Goal: Transaction & Acquisition: Purchase product/service

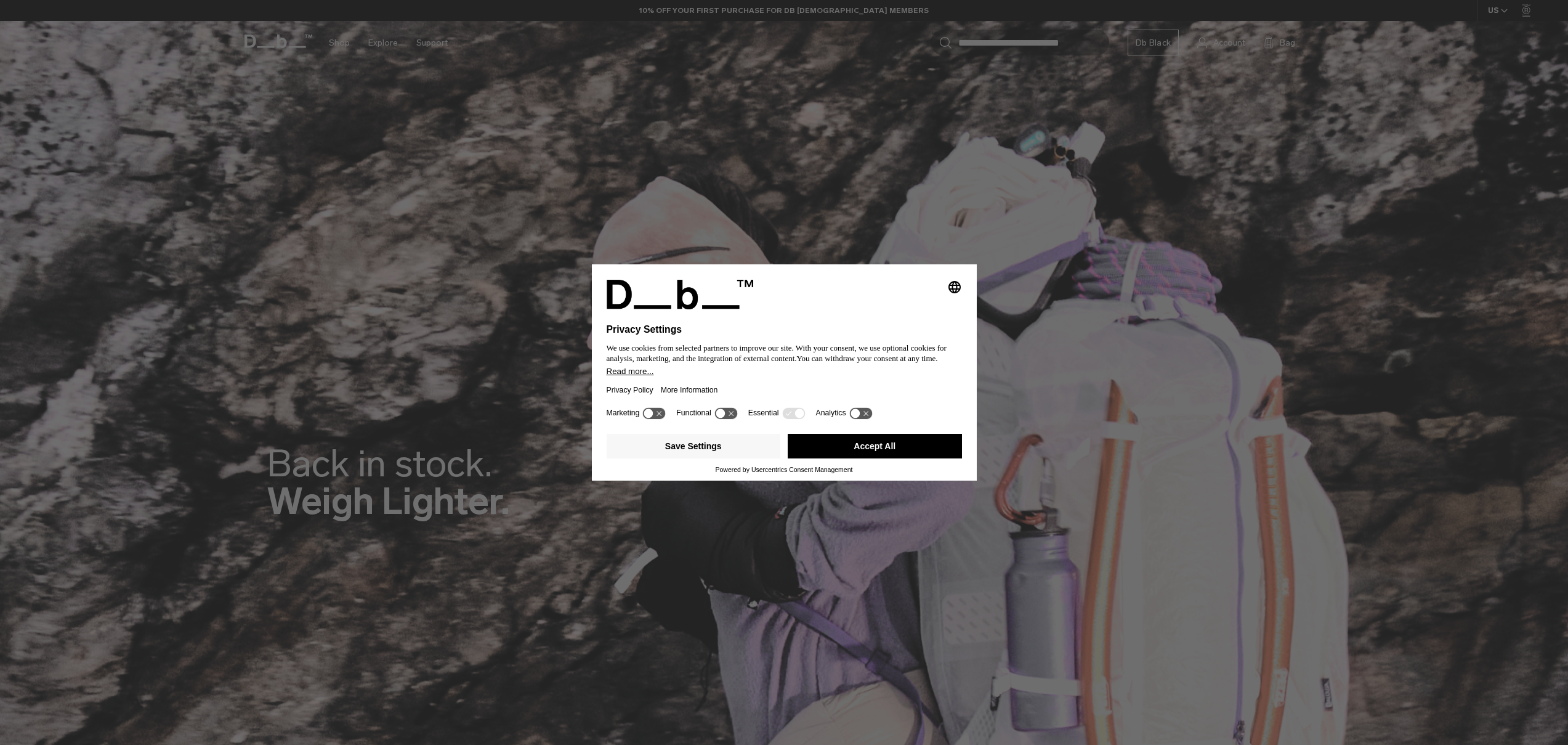
click at [859, 418] on icon at bounding box center [855, 413] width 9 height 9
drag, startPoint x: 871, startPoint y: 417, endPoint x: 854, endPoint y: 423, distance: 18.0
click at [868, 419] on g at bounding box center [860, 413] width 23 height 12
click at [673, 453] on button "Save Settings" at bounding box center [693, 445] width 174 height 24
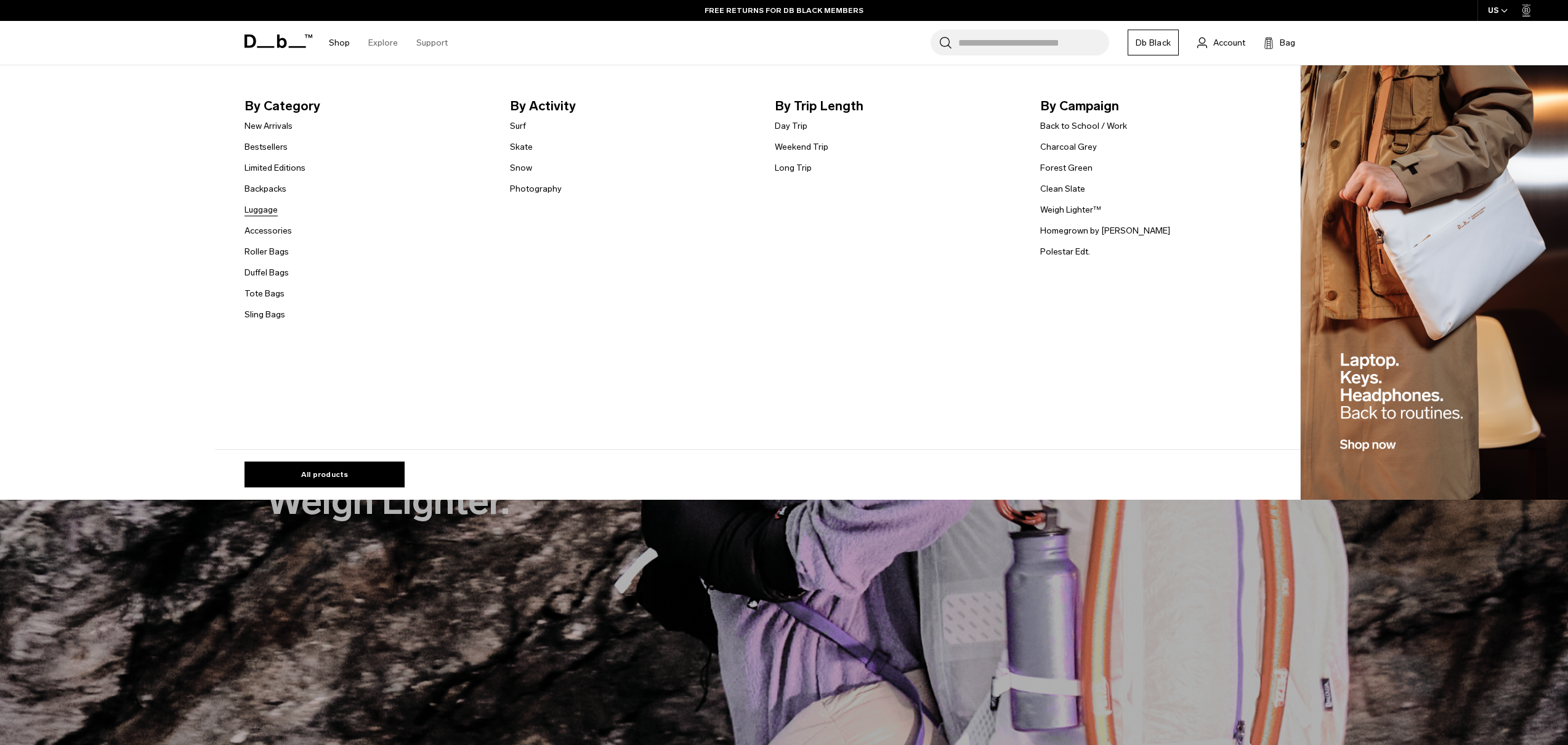
click at [251, 209] on link "Luggage" at bounding box center [261, 210] width 33 height 13
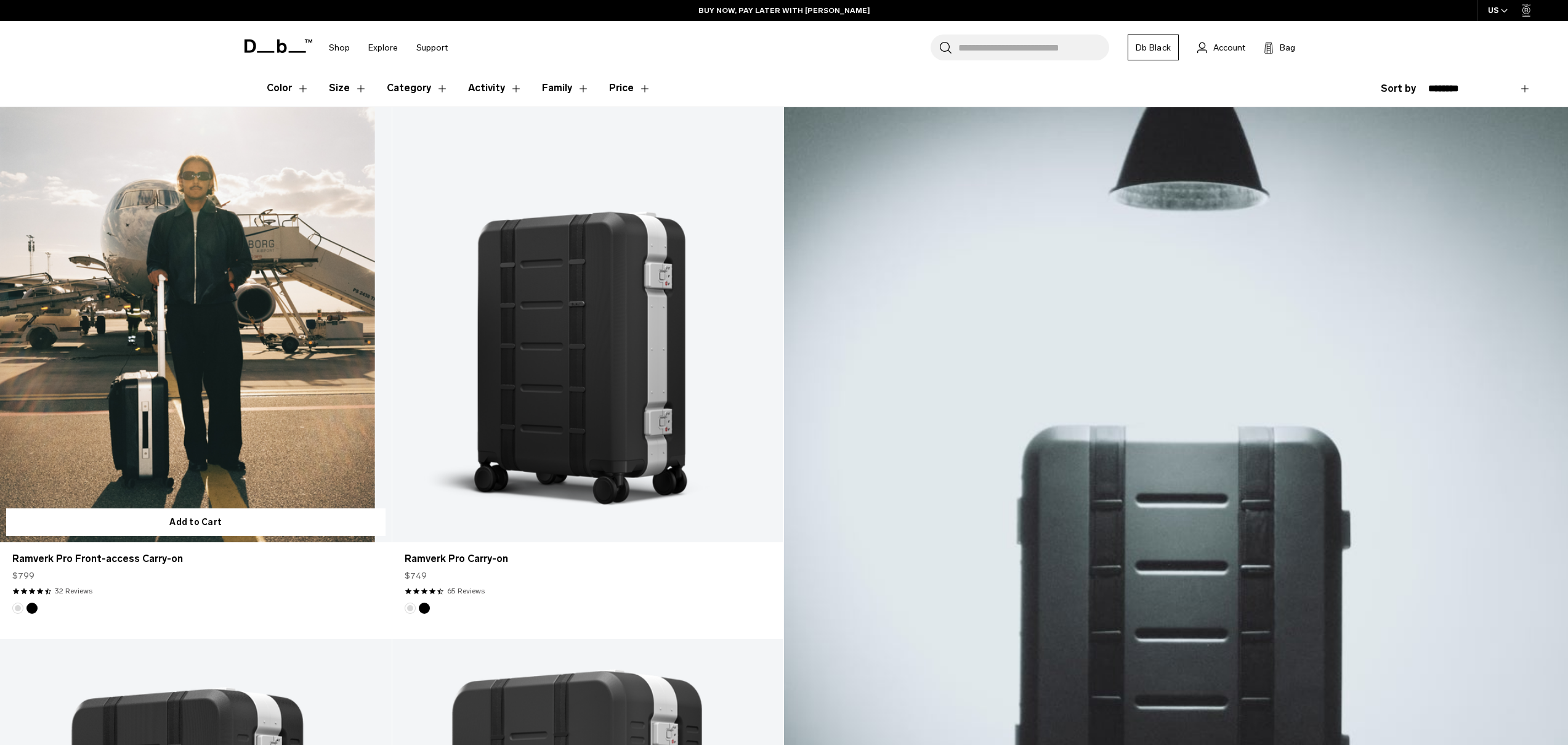
scroll to position [421, 0]
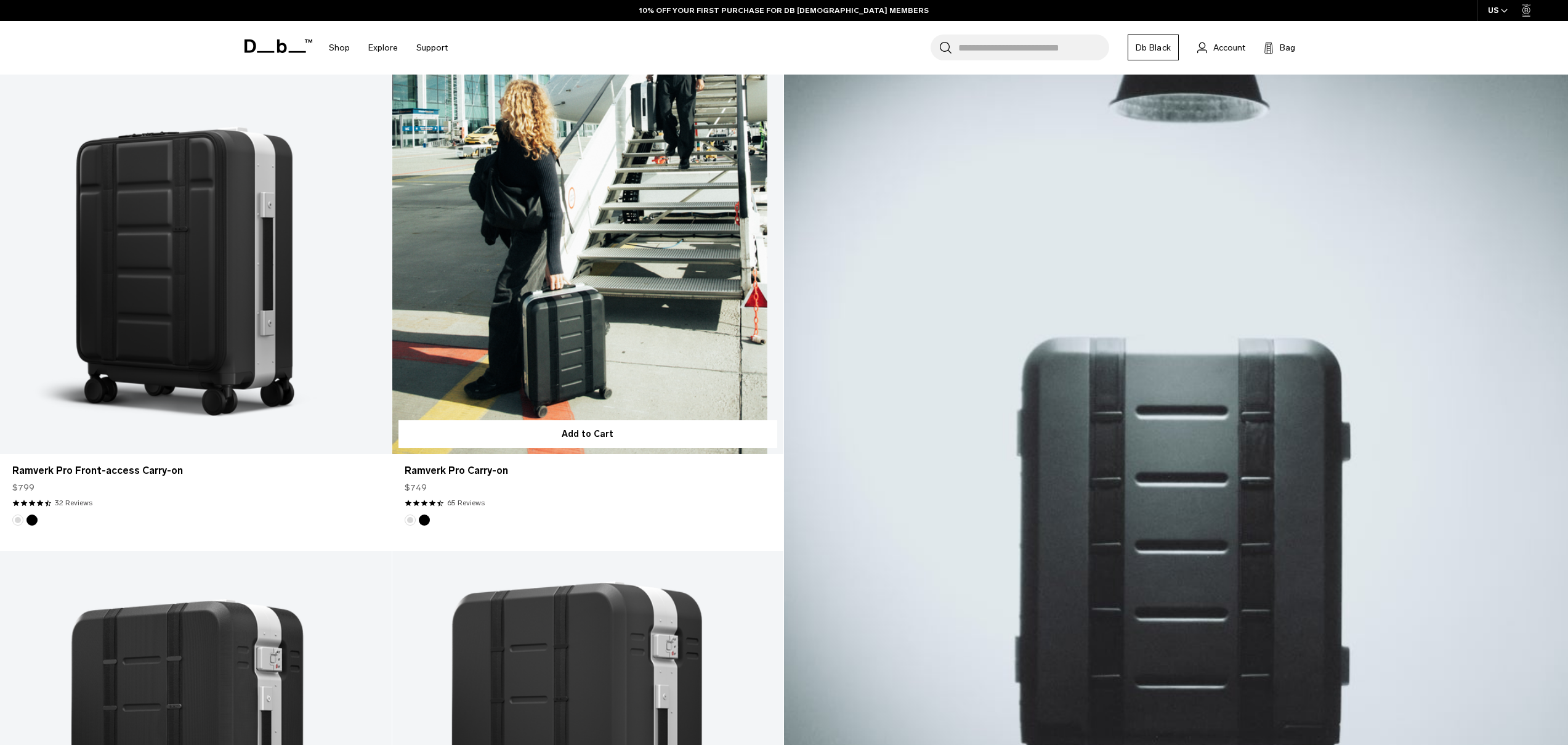
click at [591, 347] on link "Ramverk Pro Carry-on" at bounding box center [589, 237] width 392 height 435
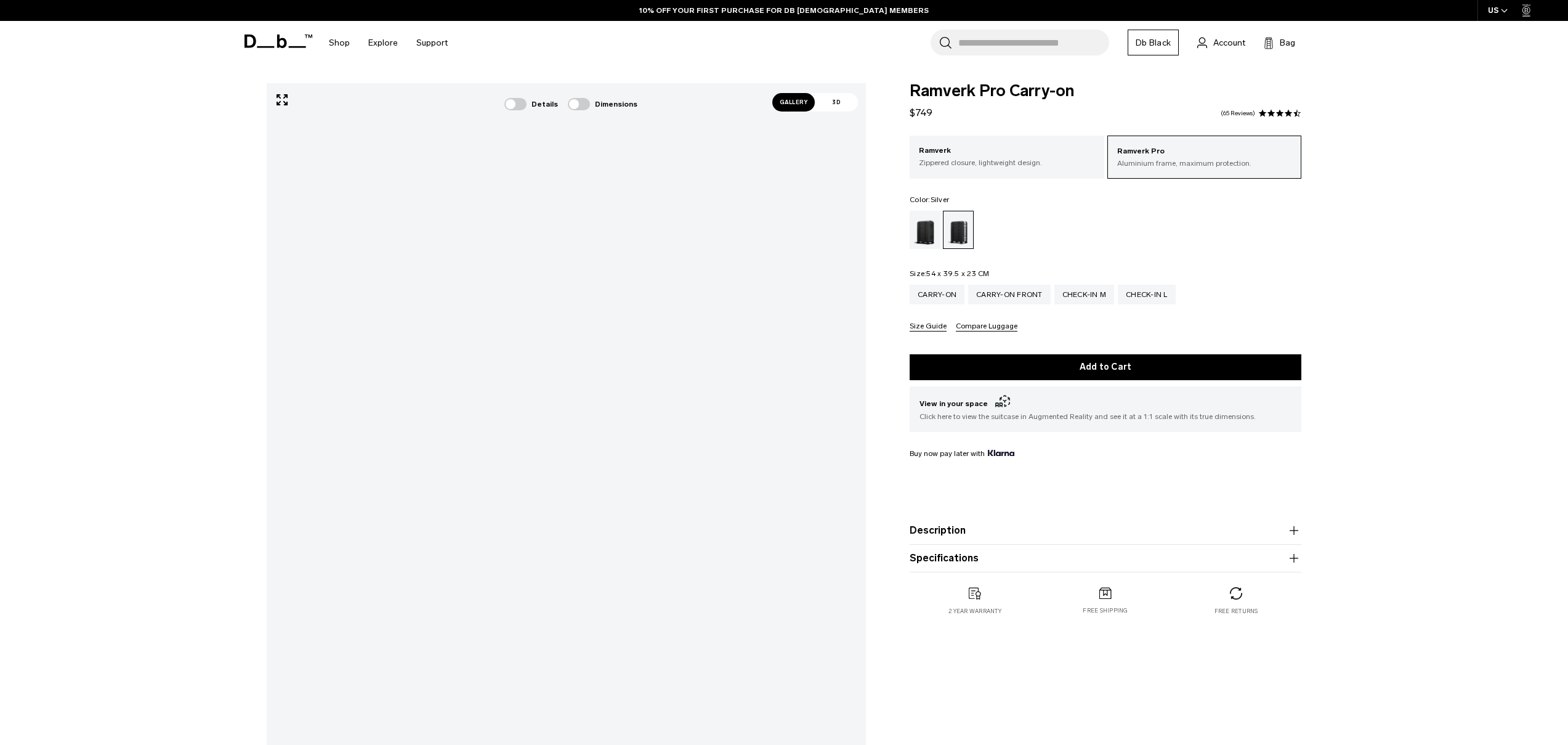
click at [781, 103] on span "Gallery" at bounding box center [794, 102] width 43 height 18
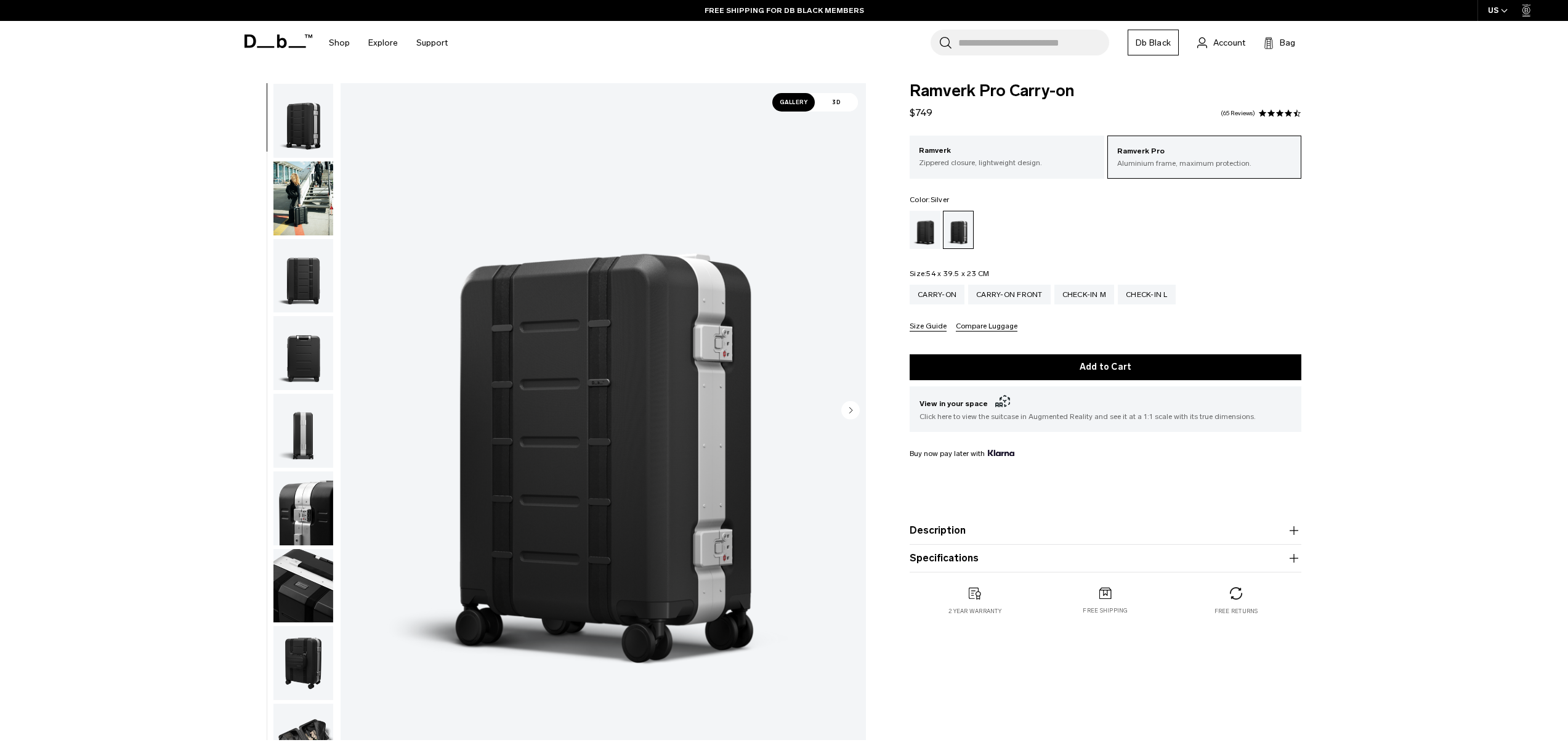
click at [844, 409] on circle "Next slide" at bounding box center [850, 410] width 18 height 18
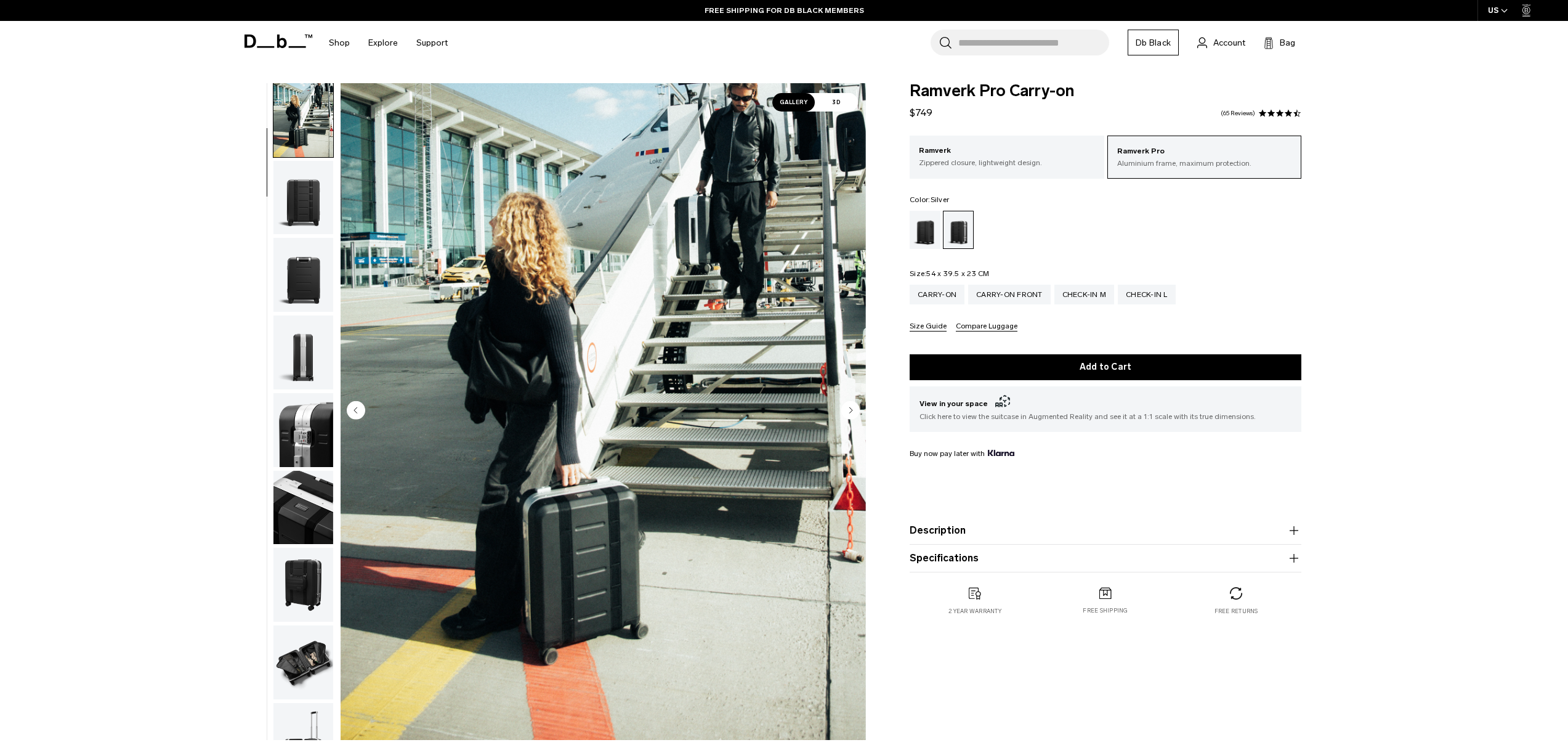
click at [844, 409] on circle "Next slide" at bounding box center [850, 410] width 18 height 18
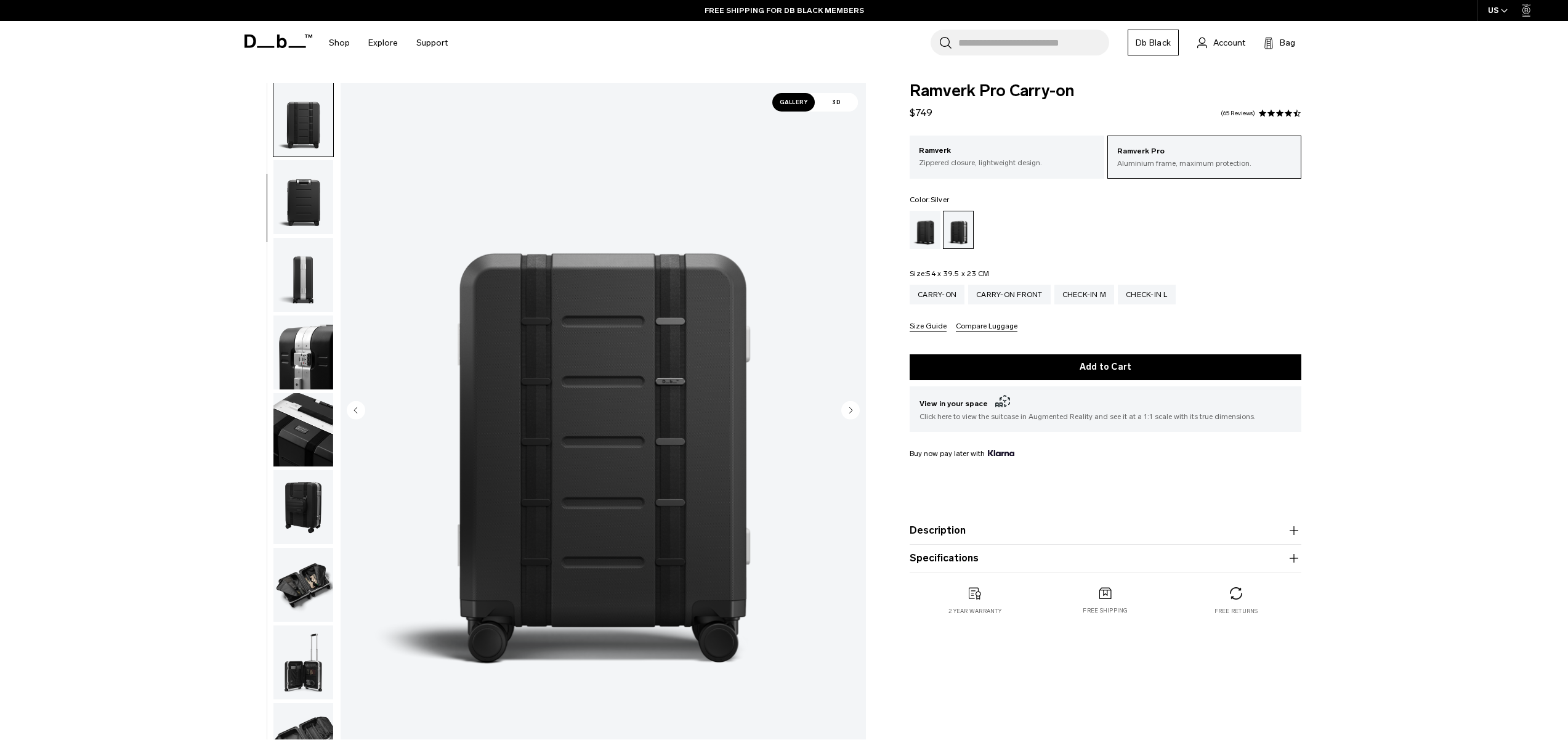
scroll to position [157, 0]
click at [844, 409] on circle "Next slide" at bounding box center [850, 409] width 18 height 18
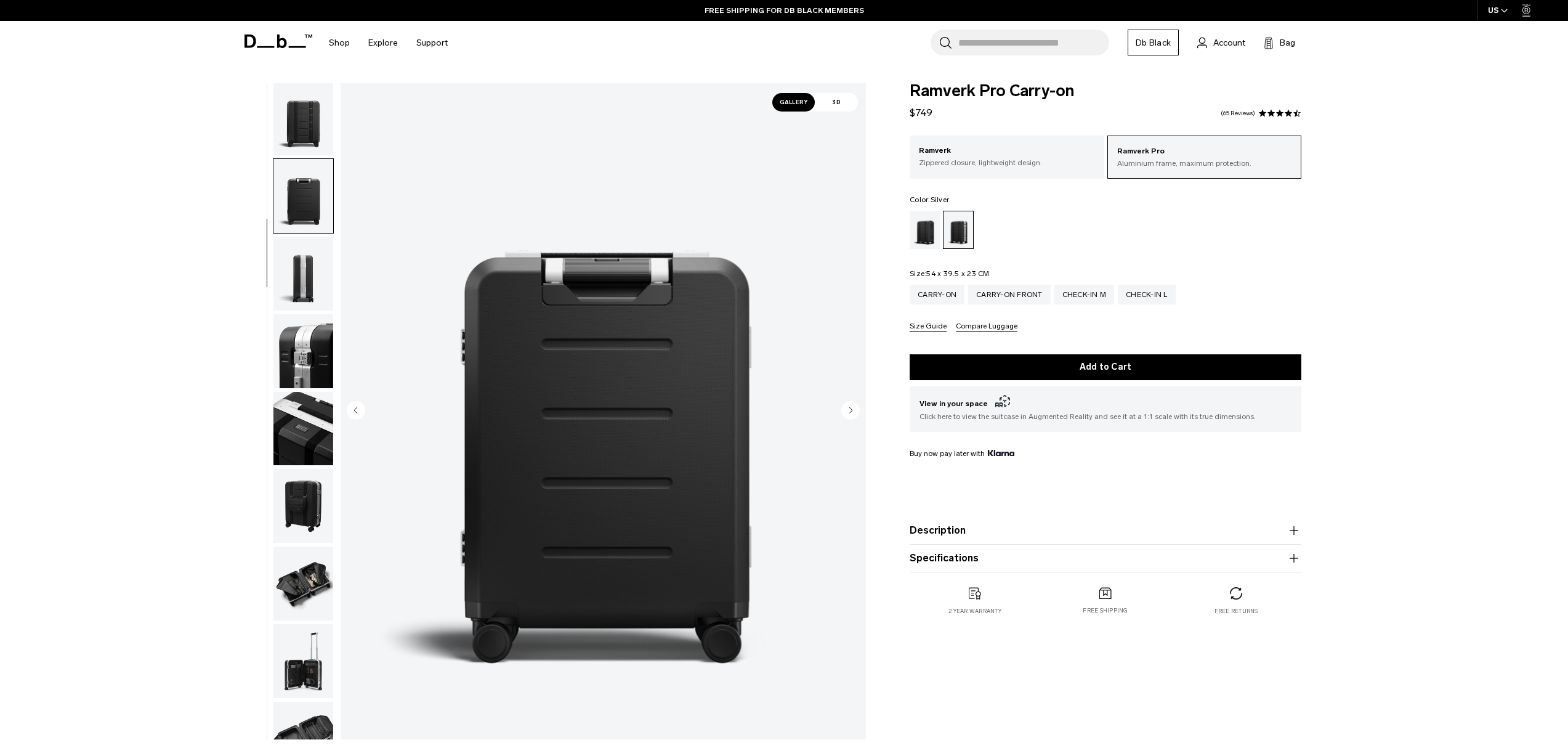
scroll to position [236, 0]
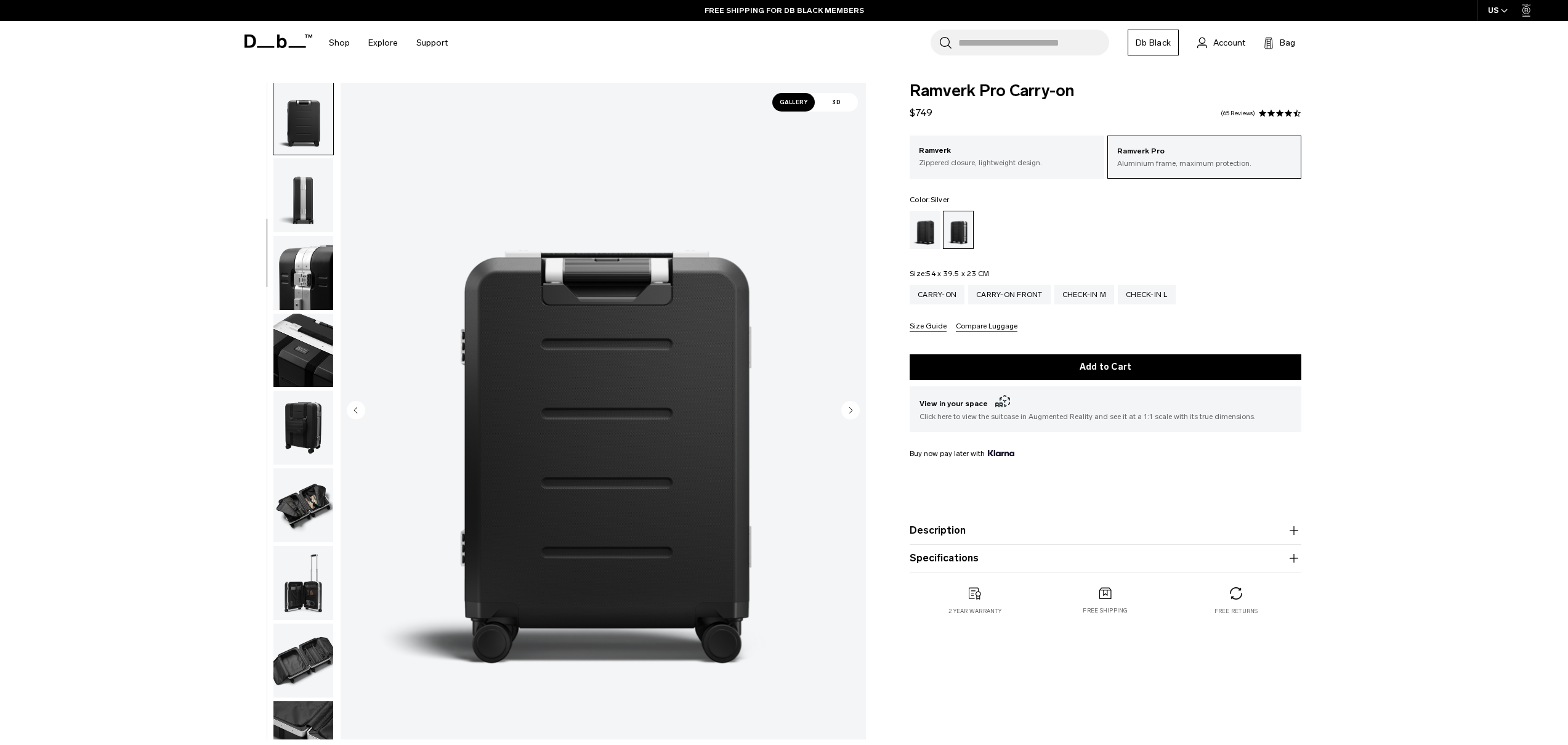
click at [844, 409] on circle "Next slide" at bounding box center [850, 409] width 18 height 18
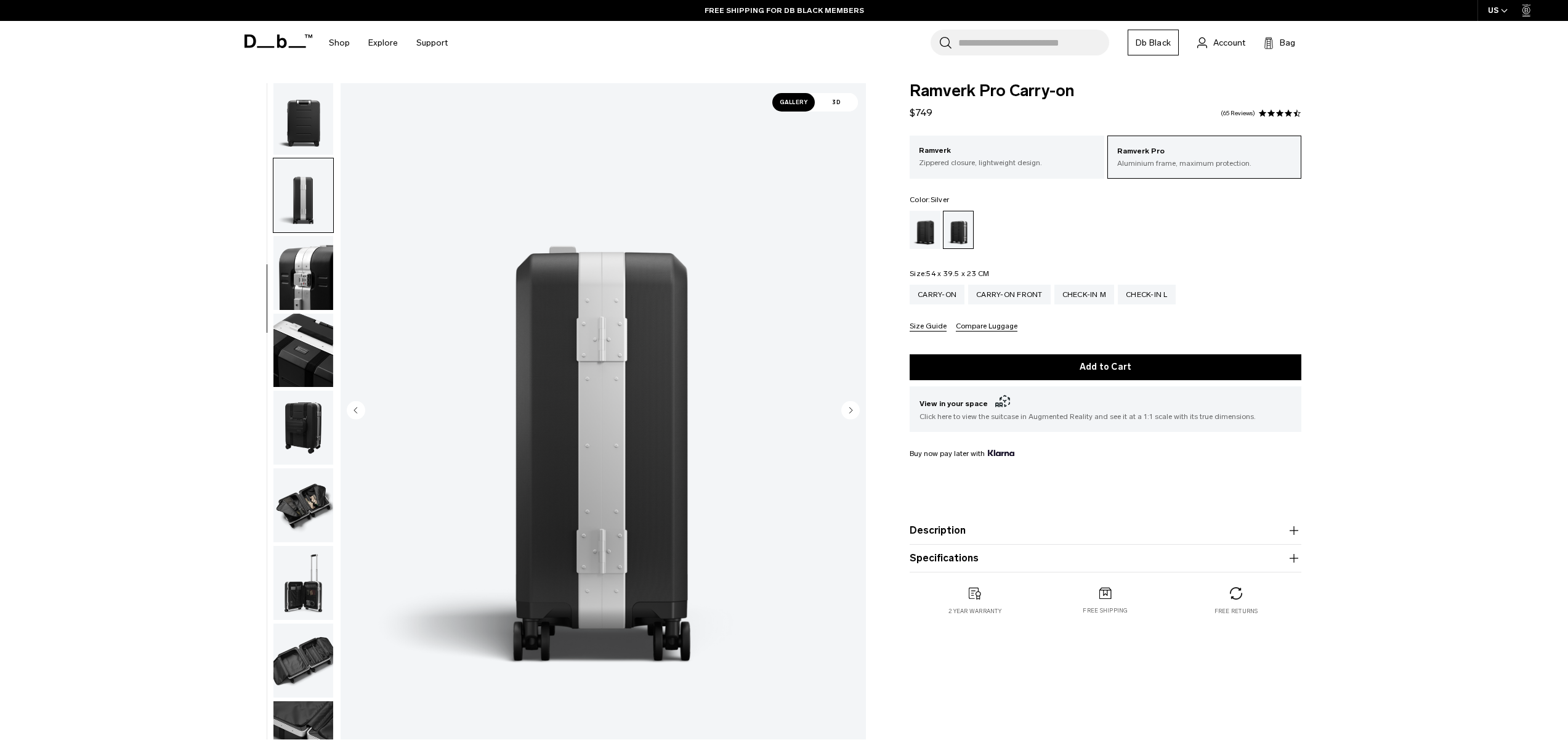
scroll to position [313, 0]
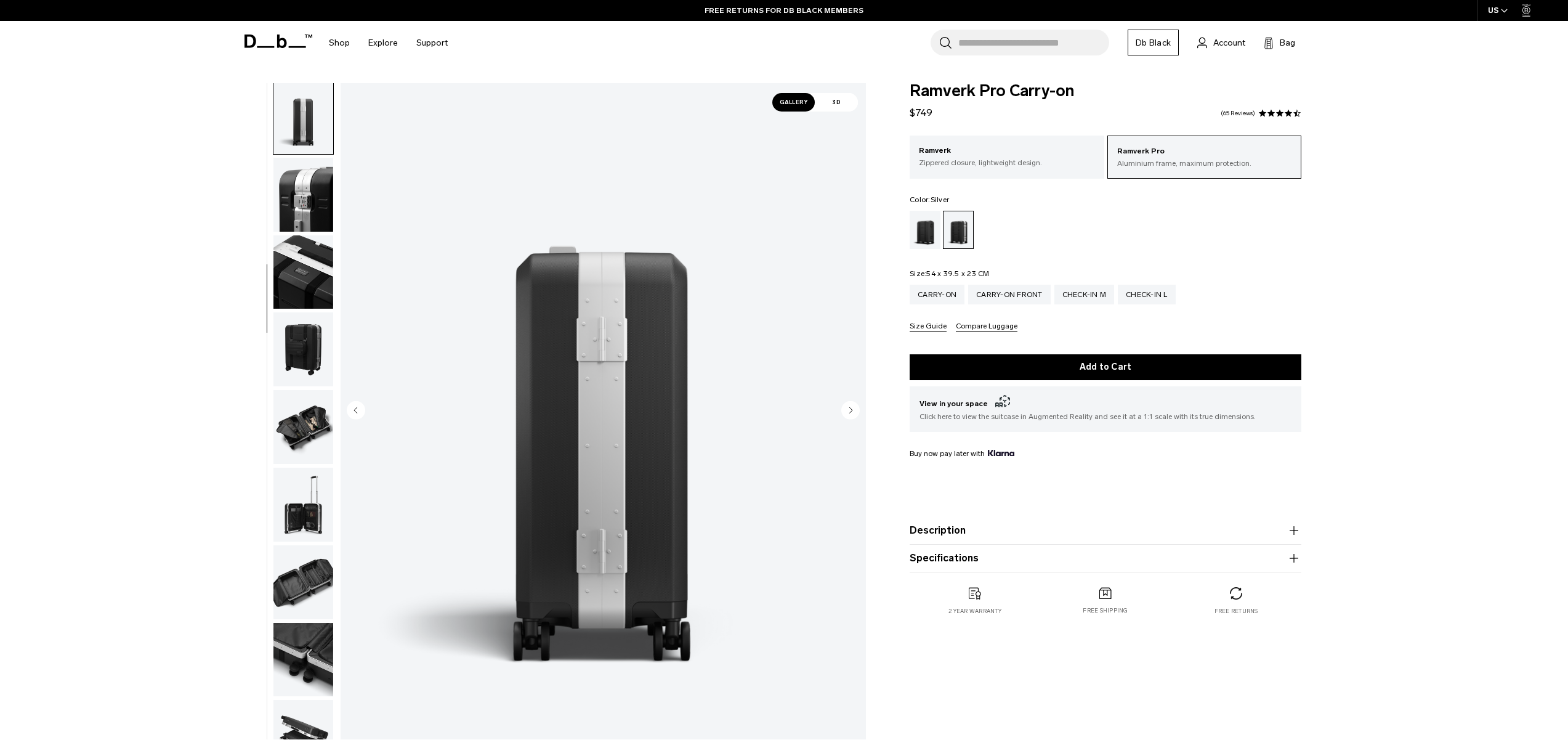
click at [844, 409] on circle "Next slide" at bounding box center [850, 409] width 18 height 18
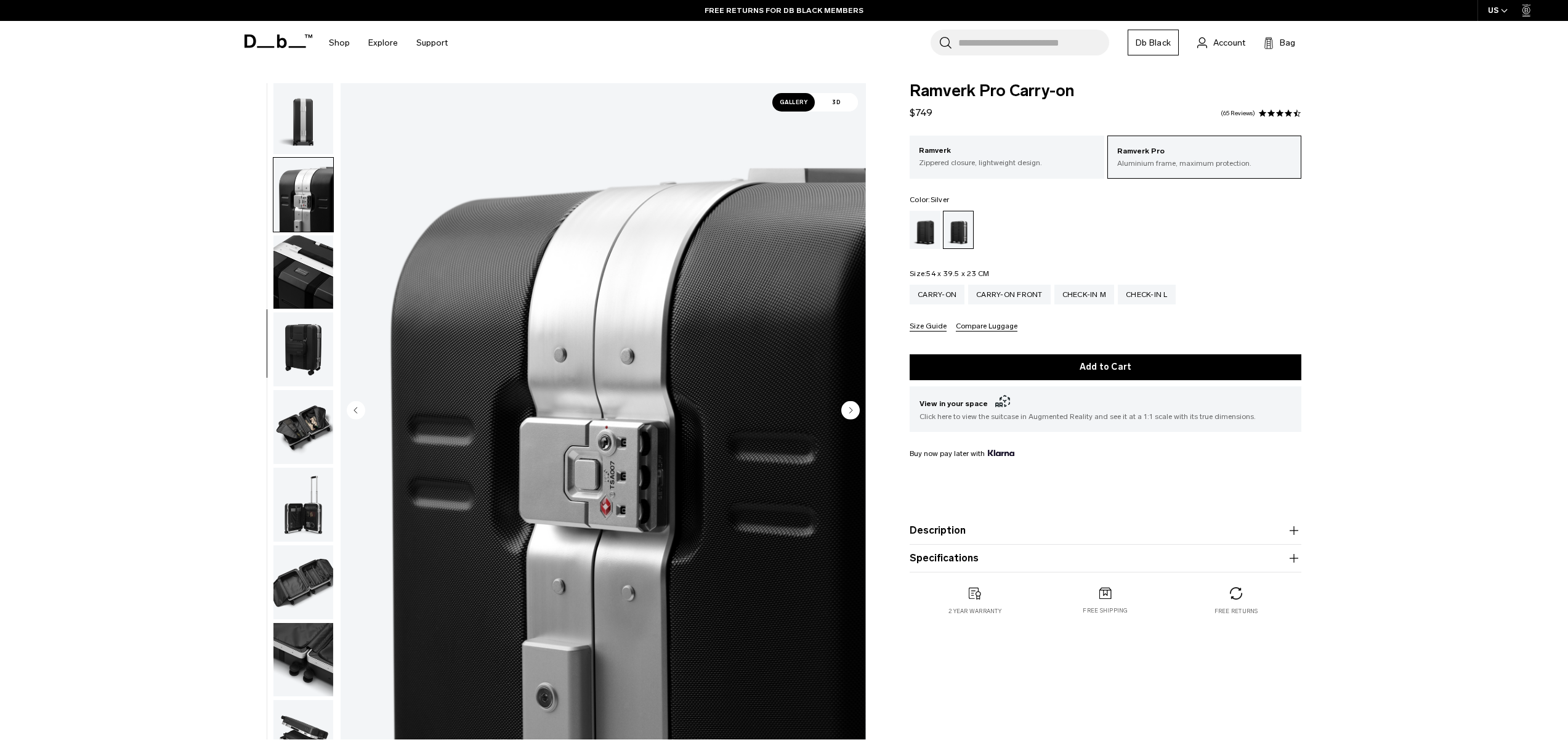
scroll to position [392, 0]
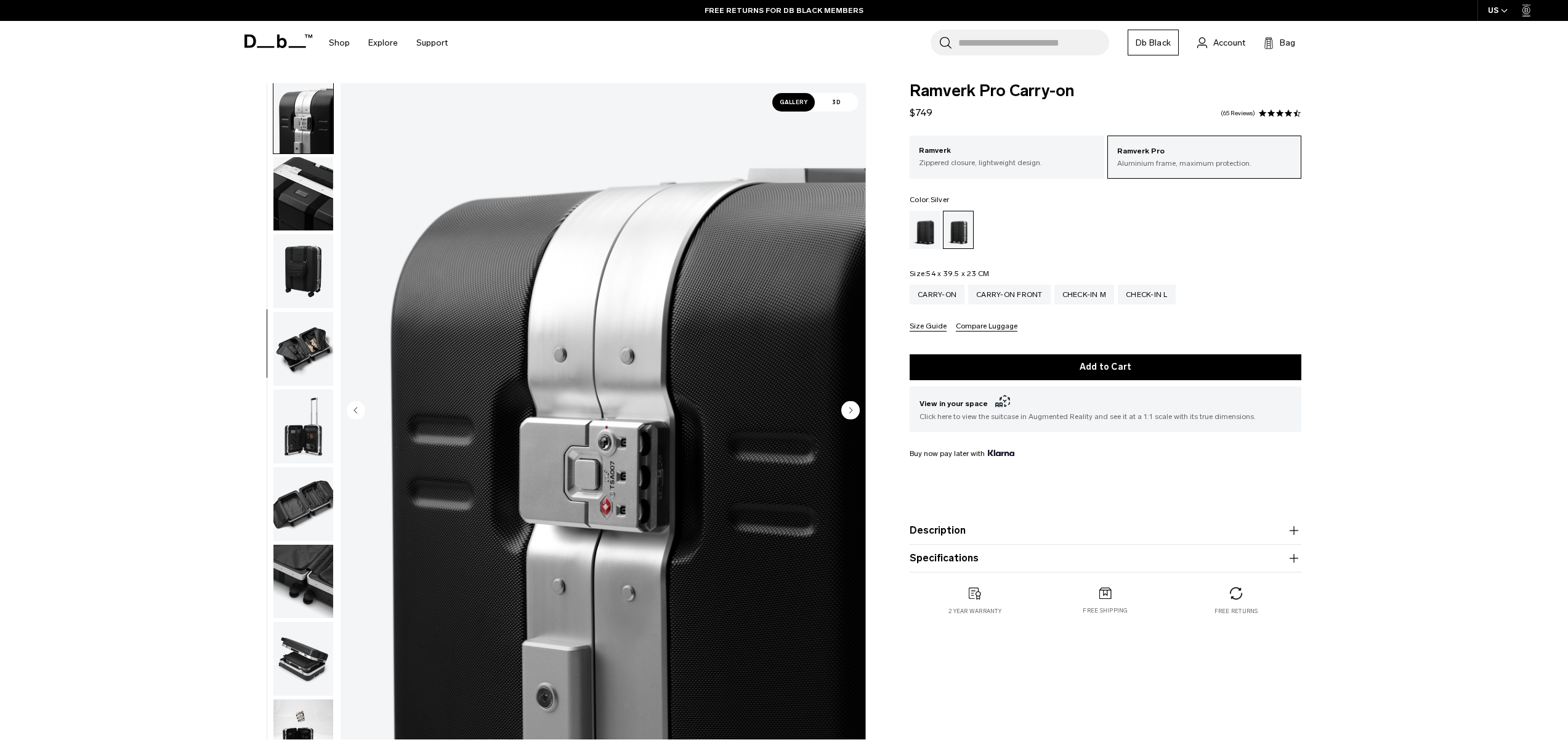
click at [852, 408] on circle "Next slide" at bounding box center [850, 409] width 18 height 18
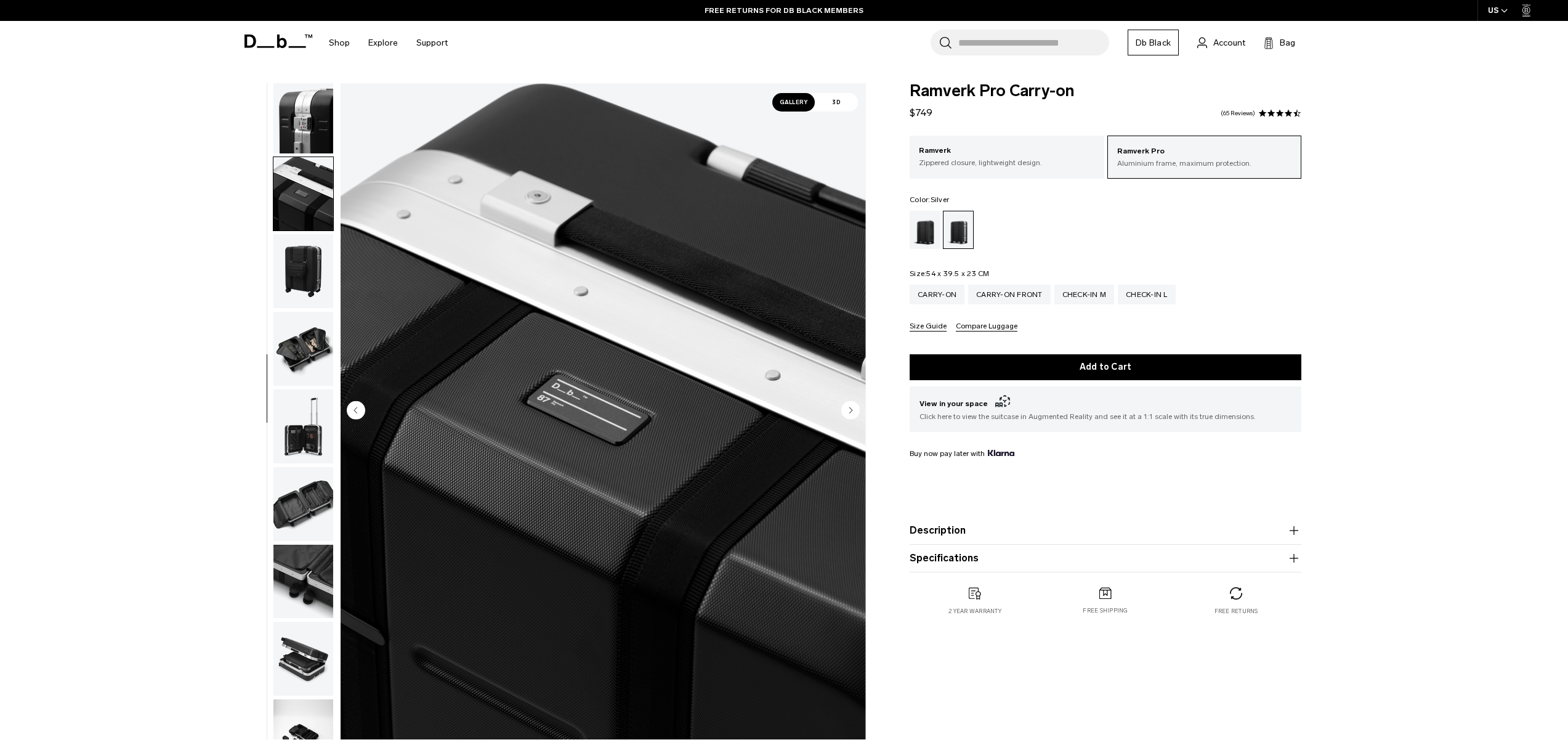
scroll to position [439, 0]
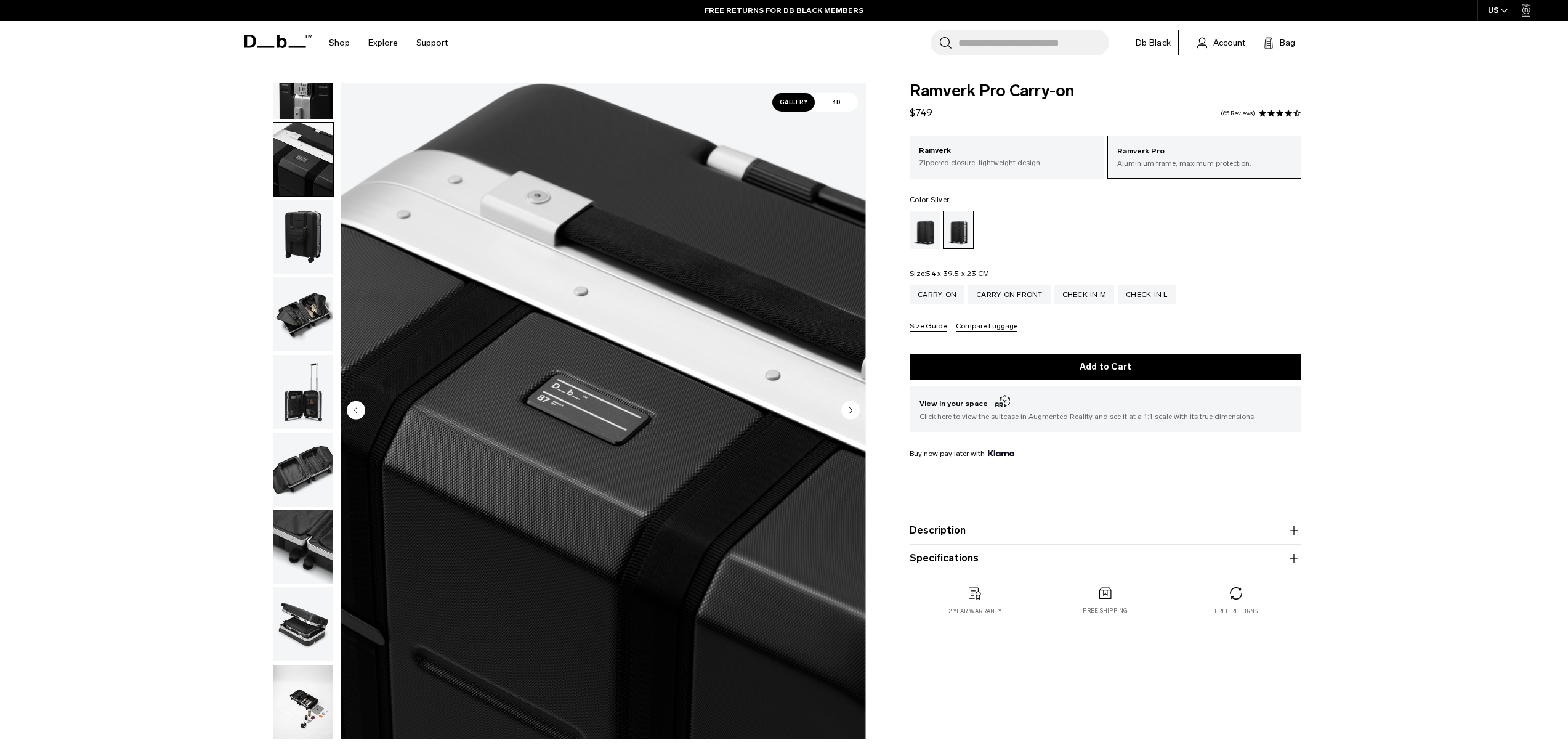
click at [852, 408] on circle "Next slide" at bounding box center [850, 409] width 18 height 18
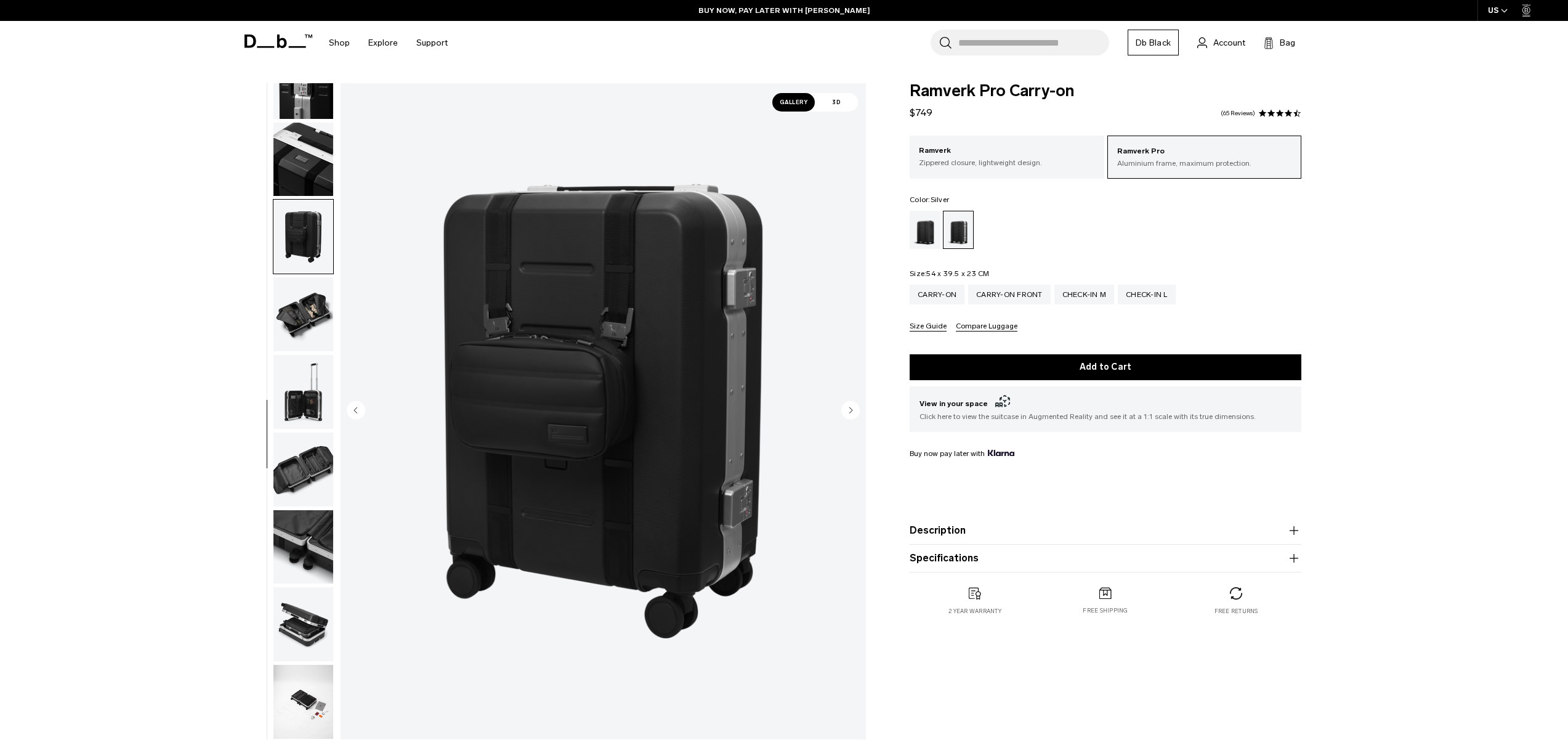
click at [852, 408] on circle "Next slide" at bounding box center [850, 409] width 18 height 18
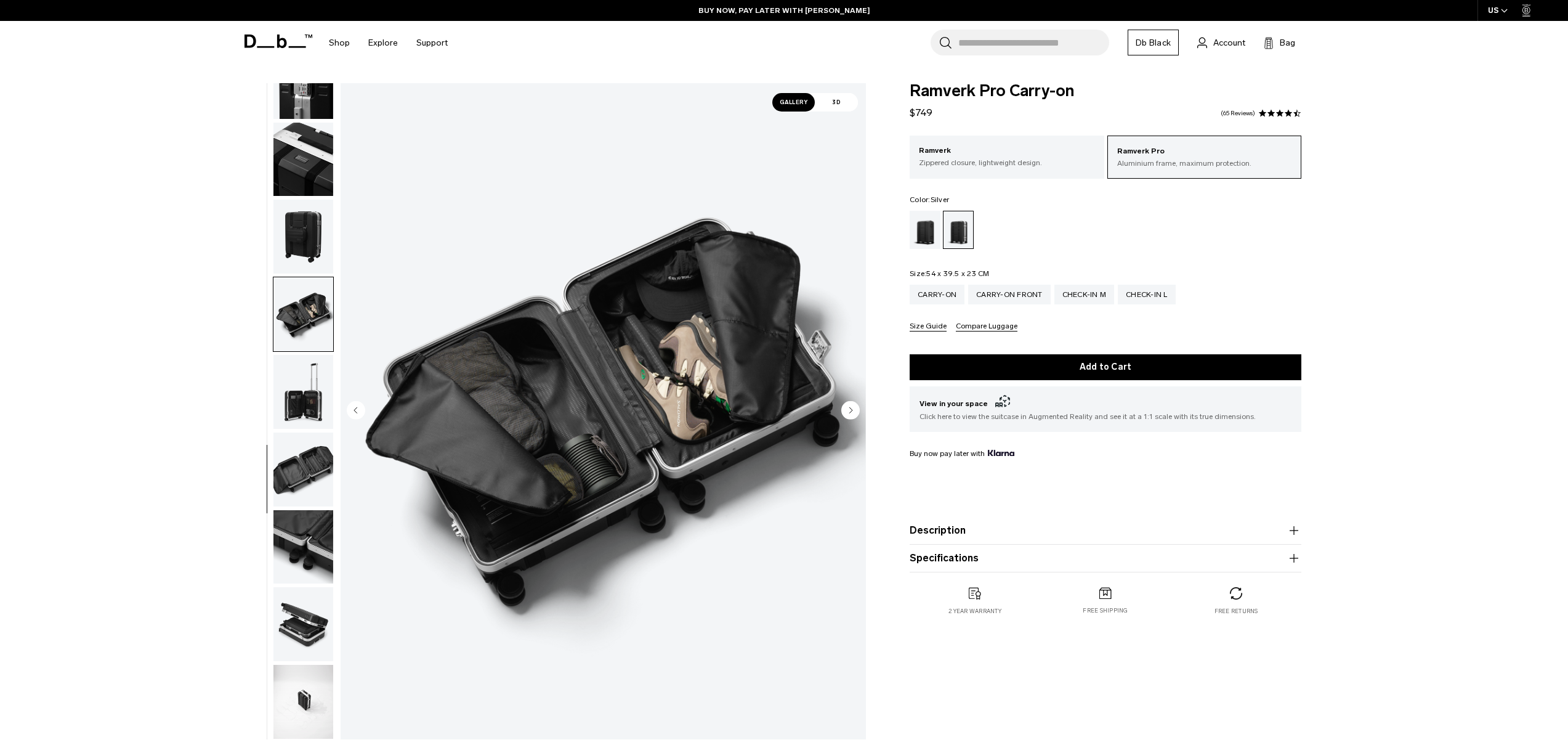
click at [852, 408] on circle "Next slide" at bounding box center [850, 409] width 18 height 18
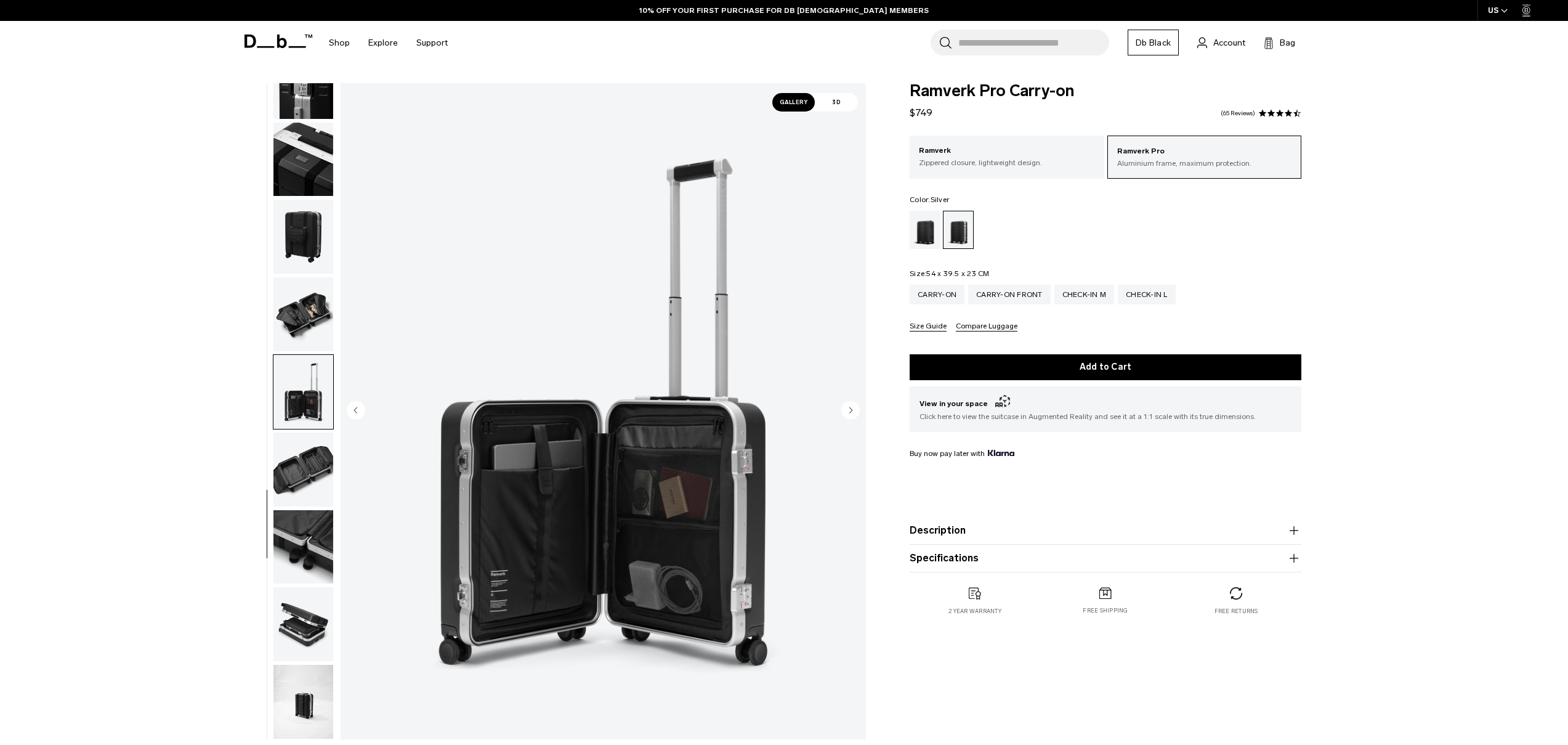
click at [852, 408] on circle "Next slide" at bounding box center [850, 409] width 18 height 18
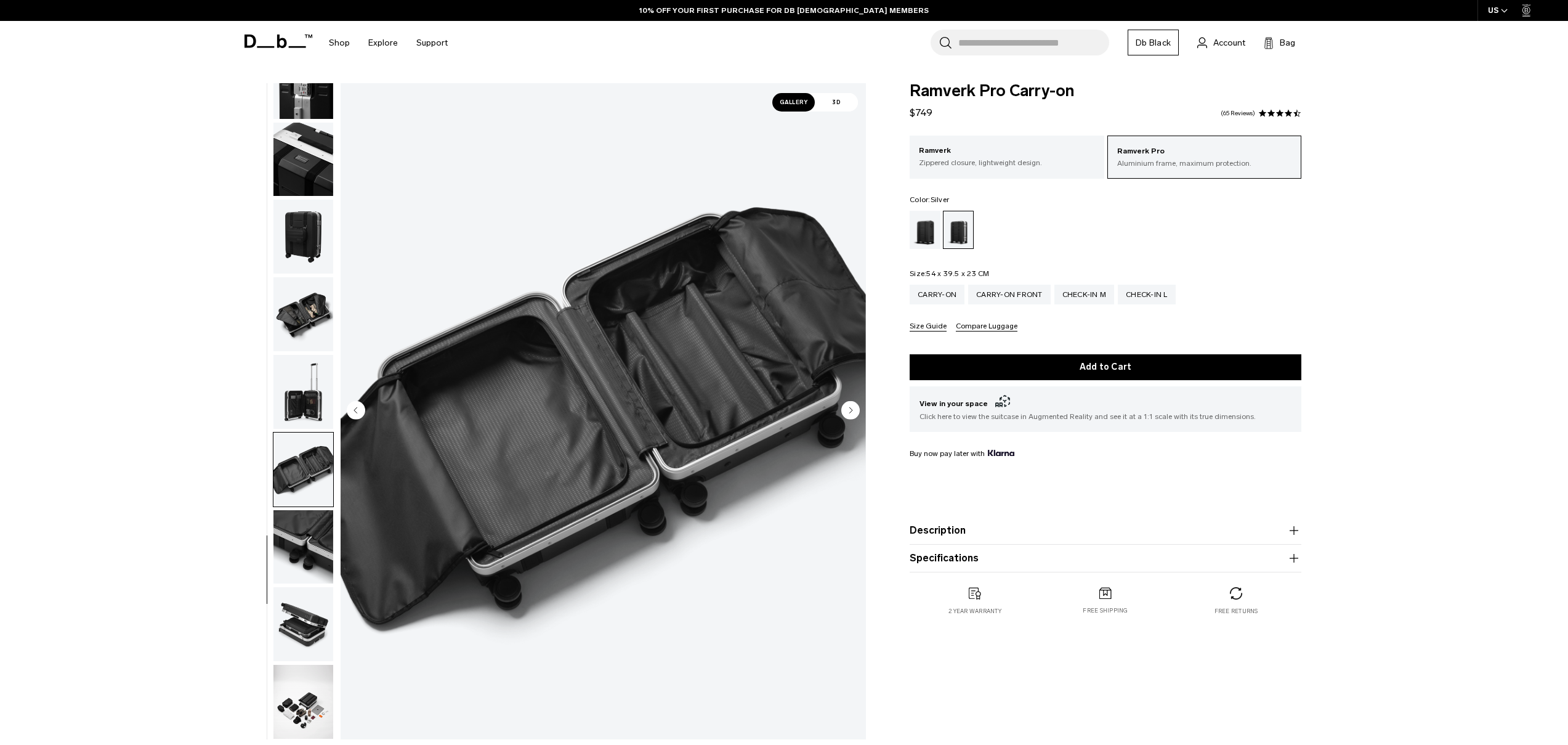
click at [852, 408] on circle "Next slide" at bounding box center [850, 409] width 18 height 18
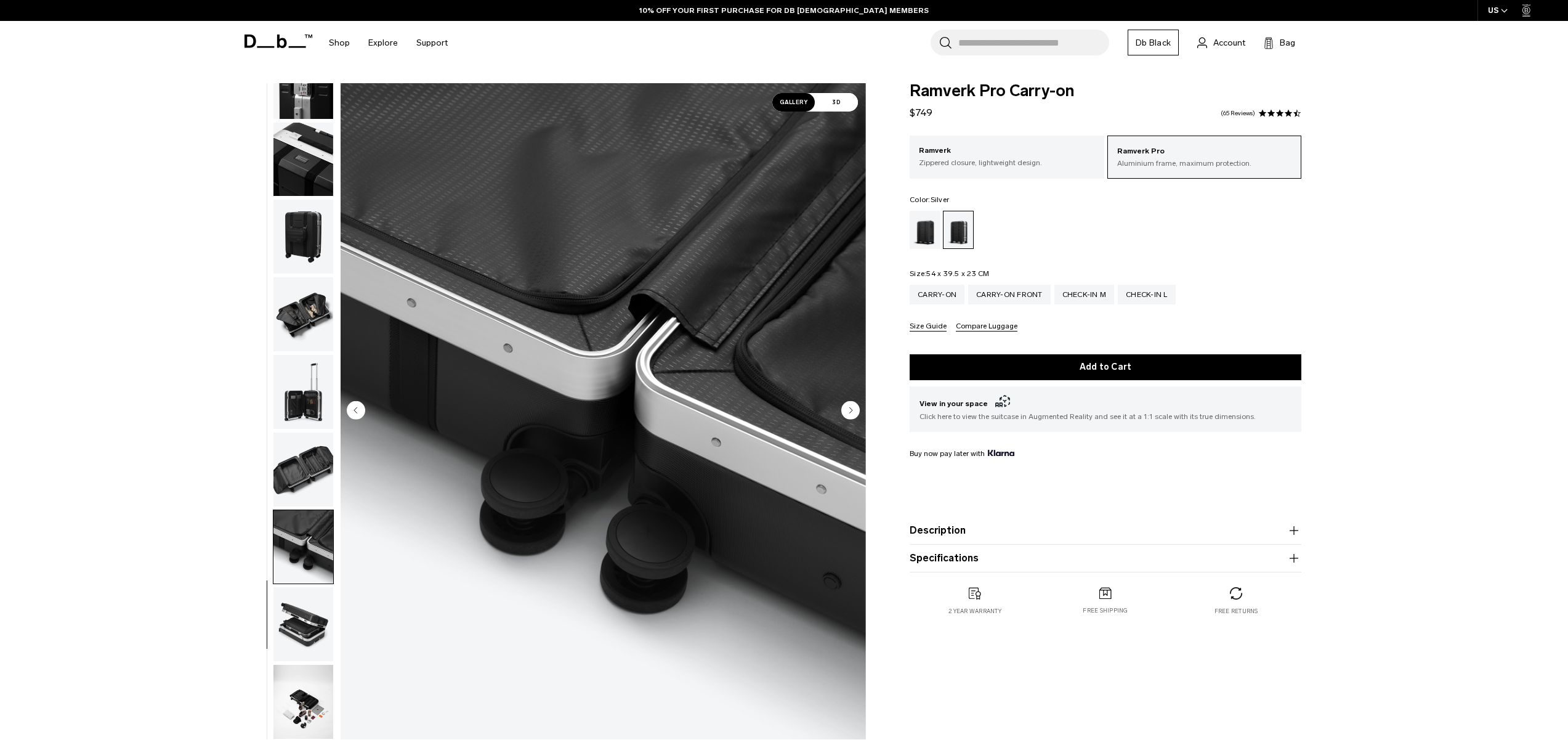
click at [852, 408] on circle "Next slide" at bounding box center [850, 409] width 18 height 18
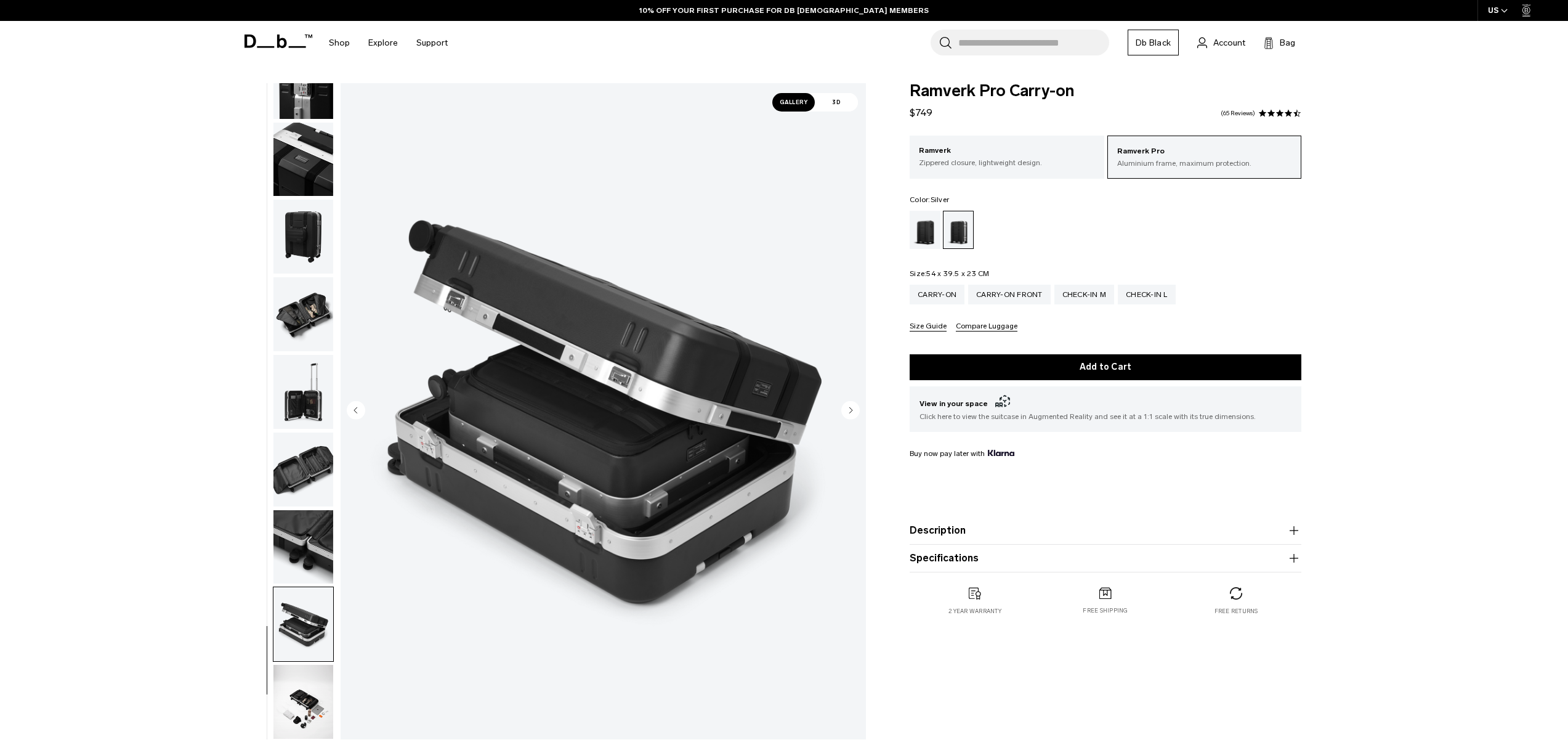
click at [852, 407] on circle "Next slide" at bounding box center [850, 409] width 18 height 18
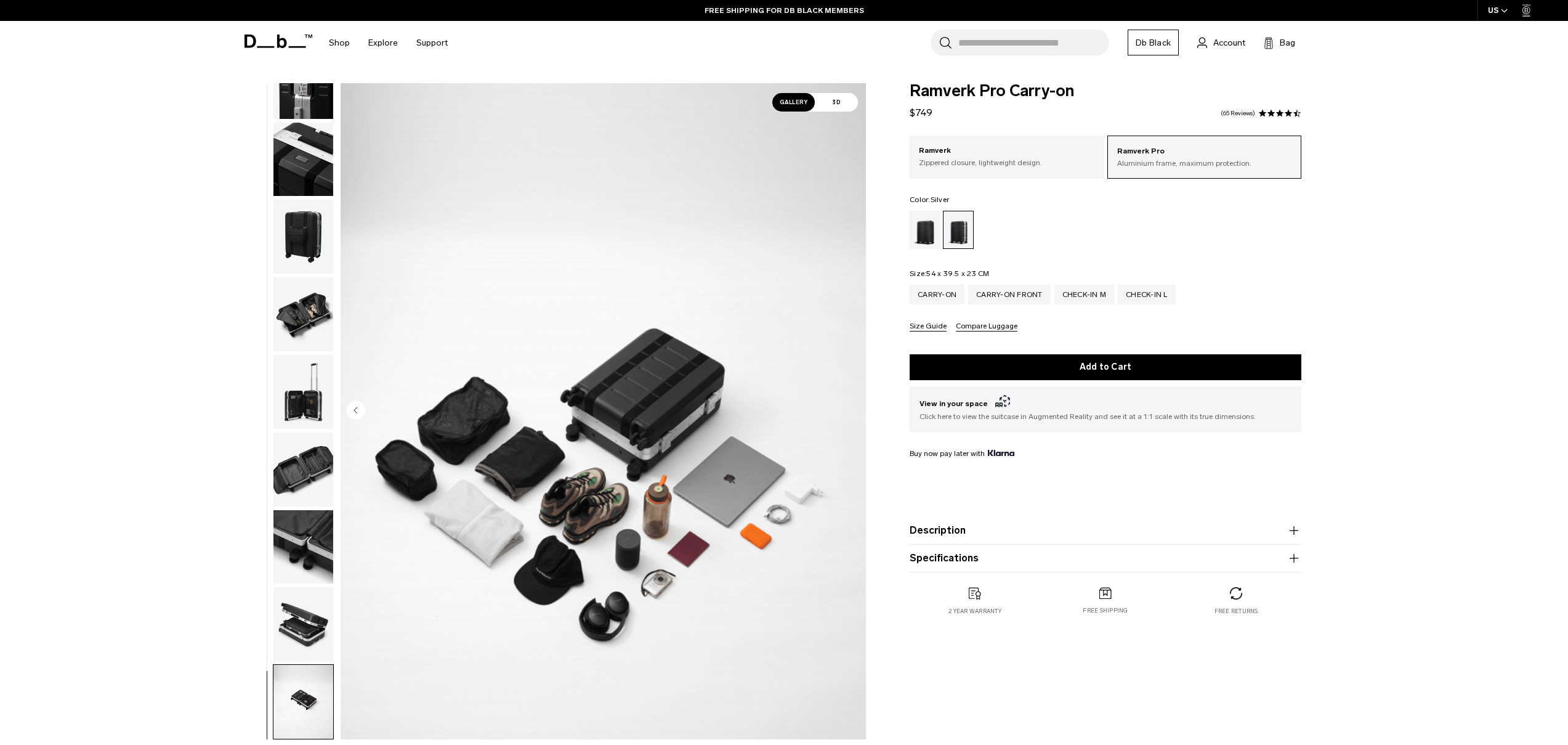
click at [851, 408] on img "14 / 14" at bounding box center [603, 411] width 525 height 657
